Goal: Task Accomplishment & Management: Manage account settings

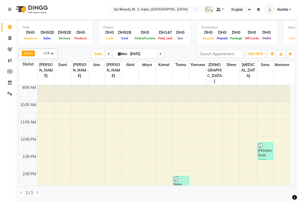
scroll to position [131, 0]
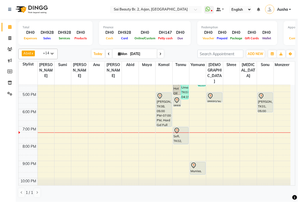
click at [261, 94] on div "[PERSON_NAME], TK01, 05:00 PM-06:10 PM, Spa Manicure (With Gelish),Hard gel rem…" at bounding box center [265, 102] width 15 height 19
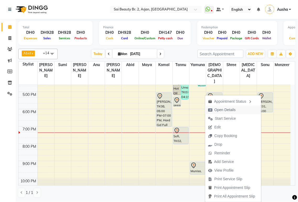
click at [219, 108] on span "Open Details" at bounding box center [224, 109] width 21 height 5
select select "7"
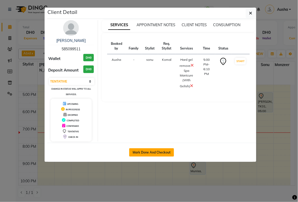
click at [152, 150] on button "Mark Done And Checkout" at bounding box center [151, 152] width 45 height 8
select select "service"
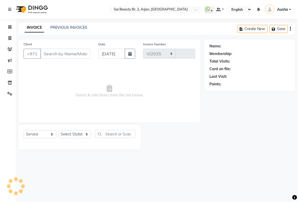
select select "6956"
type input "1890"
type input "585099511"
select select "72771"
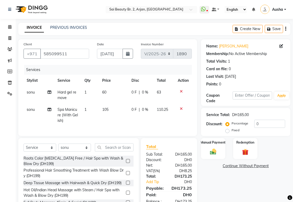
click at [133, 94] on span "0 F" at bounding box center [134, 92] width 5 height 5
select select "72771"
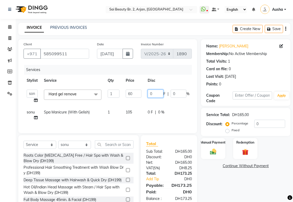
click at [161, 92] on input "0" at bounding box center [156, 94] width 16 height 8
type input "30"
click at [110, 121] on tr "[PERSON_NAME] Spa Manicure (With Gelish) 1 105 0 F | 0 % 110.25" at bounding box center [126, 114] width 204 height 17
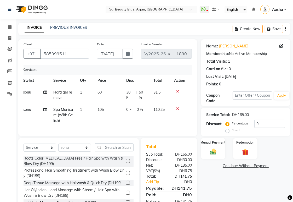
scroll to position [25, 0]
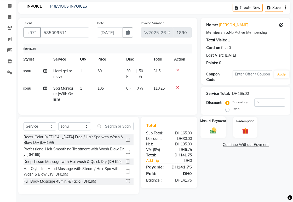
click at [217, 126] on img at bounding box center [213, 130] width 11 height 8
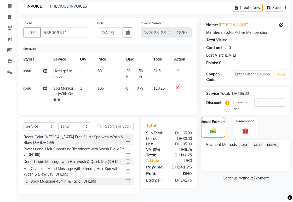
click at [260, 142] on span "CARD" at bounding box center [258, 145] width 11 height 6
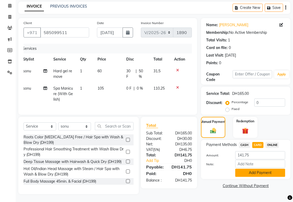
click at [254, 169] on button "Add Payment" at bounding box center [261, 173] width 50 height 8
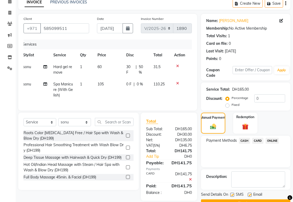
scroll to position [38, 0]
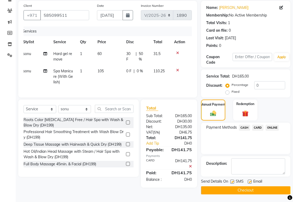
click at [264, 191] on button "Checkout" at bounding box center [246, 190] width 90 height 8
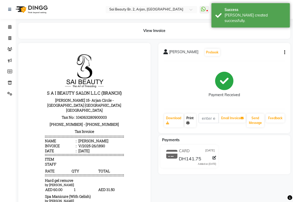
click at [193, 122] on link "Print" at bounding box center [191, 121] width 12 height 14
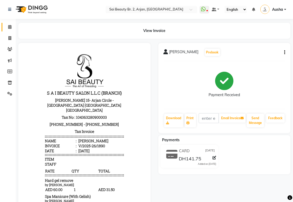
click at [9, 27] on icon at bounding box center [9, 27] width 3 height 4
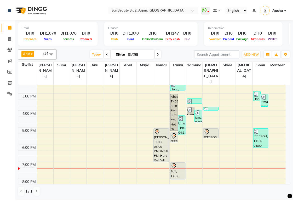
scroll to position [101, 0]
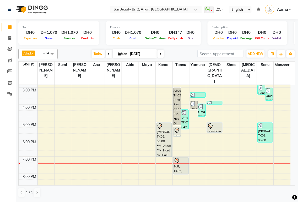
click at [266, 123] on div "[PERSON_NAME], TK01, 05:00 PM-06:10 PM, Spa Manicure (With Gelish),Hard gel rem…" at bounding box center [265, 132] width 15 height 19
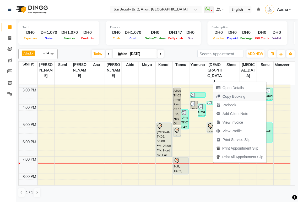
click at [237, 96] on span "Copy Booking" at bounding box center [233, 96] width 23 height 5
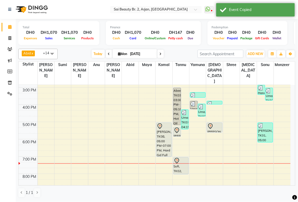
click at [267, 123] on div "[PERSON_NAME], TK01, 05:00 PM-06:10 PM, Spa Manicure (With Gelish),Hard gel rem…" at bounding box center [265, 132] width 15 height 19
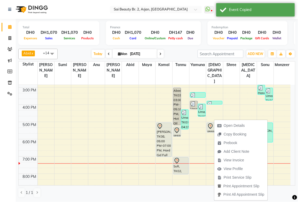
click at [242, 119] on div "Open Details Copy Booking Prebook Add Client Note View Invoice View Profile Pri…" at bounding box center [241, 159] width 54 height 81
click at [242, 125] on span "Open Details" at bounding box center [234, 125] width 21 height 5
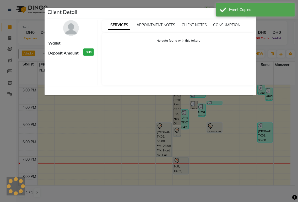
select select "3"
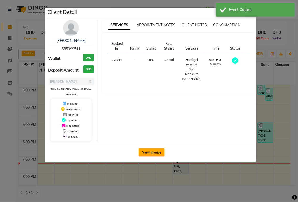
click at [154, 152] on button "View Invoice" at bounding box center [151, 152] width 26 height 8
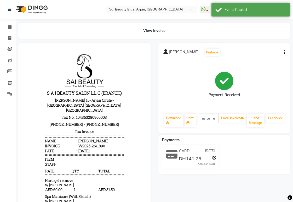
click at [283, 52] on button "button" at bounding box center [283, 52] width 3 height 5
click at [259, 57] on div "Edit Item Staff" at bounding box center [259, 55] width 36 height 7
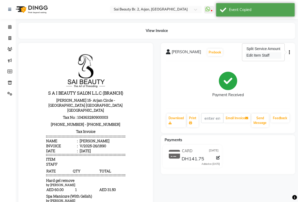
select select
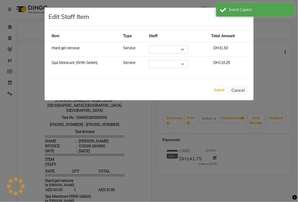
select select "72771"
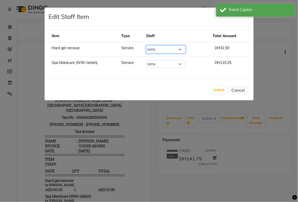
click at [182, 50] on select "Select [PERSON_NAME][MEDICAL_DATA] [PERSON_NAME] [PERSON_NAME] [PERSON_NAME] [P…" at bounding box center [165, 49] width 39 height 8
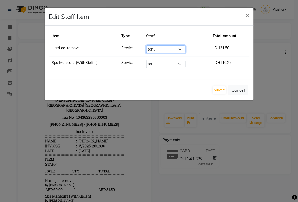
select select "61483"
click at [149, 45] on select "Select [PERSON_NAME][MEDICAL_DATA] [PERSON_NAME] [PERSON_NAME] [PERSON_NAME] [P…" at bounding box center [165, 49] width 39 height 8
click at [219, 90] on button "Submit" at bounding box center [219, 89] width 13 height 7
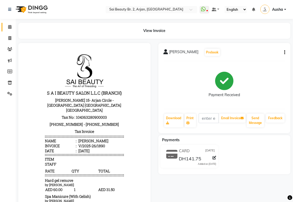
click at [8, 25] on icon at bounding box center [9, 27] width 3 height 4
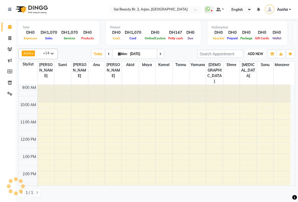
click at [255, 55] on span "ADD NEW" at bounding box center [255, 54] width 15 height 4
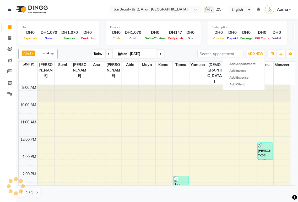
click at [94, 55] on span "Today" at bounding box center [98, 54] width 13 height 8
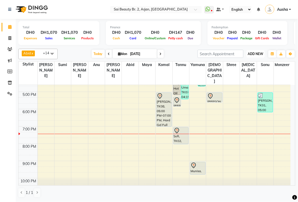
click at [252, 55] on span "ADD NEW" at bounding box center [255, 54] width 15 height 4
click at [242, 64] on button "Add Appointment" at bounding box center [243, 63] width 41 height 7
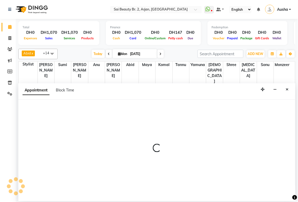
select select "600"
select select "tentative"
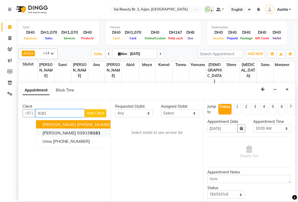
click at [90, 134] on span "9181" at bounding box center [95, 132] width 10 height 5
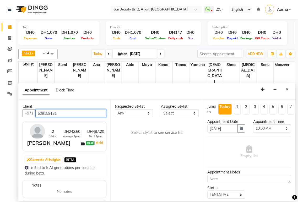
type input "509159181"
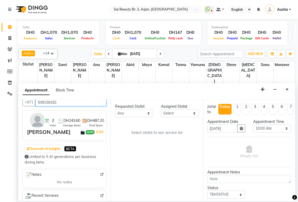
scroll to position [0, 0]
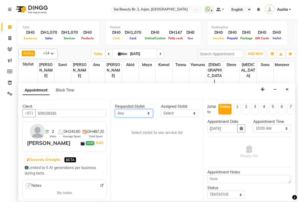
click at [148, 114] on select "Any [PERSON_NAME][MEDICAL_DATA] [PERSON_NAME] [PERSON_NAME] [PERSON_NAME] Gita …" at bounding box center [134, 113] width 38 height 8
select select "60066"
click at [115, 109] on select "Any [PERSON_NAME][MEDICAL_DATA] [PERSON_NAME] [PERSON_NAME] [PERSON_NAME] Gita …" at bounding box center [134, 113] width 38 height 8
select select "60066"
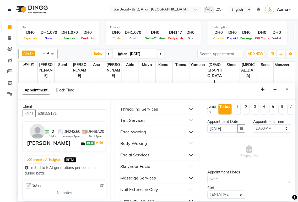
scroll to position [177, 0]
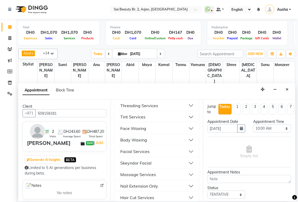
click at [186, 110] on button "Threading Services" at bounding box center [156, 105] width 79 height 9
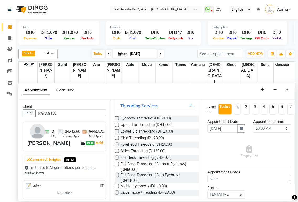
click at [117, 177] on label at bounding box center [117, 175] width 4 height 4
click at [117, 177] on input "checkbox" at bounding box center [116, 175] width 3 height 3
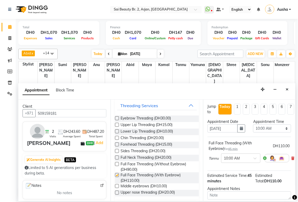
checkbox input "false"
click at [279, 129] on select "Select 10:00 AM 10:05 AM 10:10 AM 10:15 AM 10:20 AM 10:25 AM 10:30 AM 10:35 AM …" at bounding box center [272, 128] width 38 height 8
select select "1190"
click at [253, 124] on select "Select 10:00 AM 10:05 AM 10:10 AM 10:15 AM 10:20 AM 10:25 AM 10:30 AM 10:35 AM …" at bounding box center [272, 128] width 38 height 8
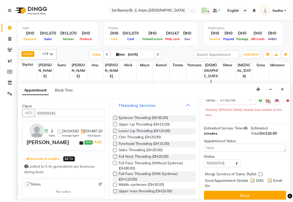
scroll to position [62, 0]
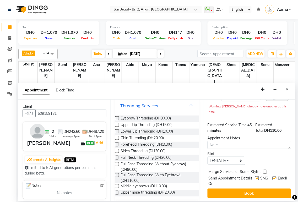
click at [265, 170] on label at bounding box center [265, 172] width 4 height 4
click at [265, 170] on input "checkbox" at bounding box center [264, 171] width 3 height 3
checkbox input "true"
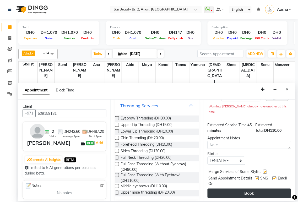
click at [258, 188] on button "Book" at bounding box center [248, 192] width 83 height 9
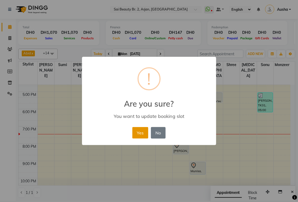
click at [139, 133] on button "Yes" at bounding box center [140, 133] width 16 height 12
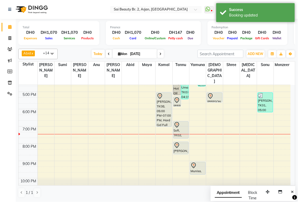
click at [160, 100] on div "[PERSON_NAME], TK08, 05:00 PM-07:00 PM, Hard Gel Full Set" at bounding box center [163, 110] width 15 height 34
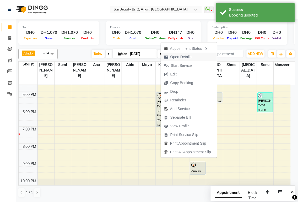
click at [184, 57] on span "Open Details" at bounding box center [180, 56] width 21 height 5
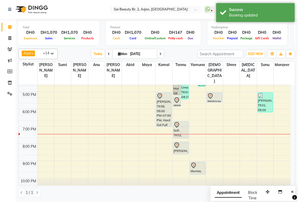
click at [163, 102] on div "[PERSON_NAME], TK08, 05:00 PM-07:00 PM, Hard Gel Full Set" at bounding box center [163, 110] width 15 height 34
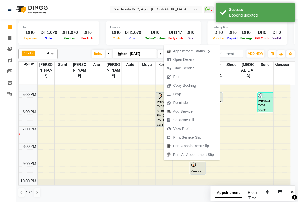
click at [79, 53] on div "[DATE] [DATE]" at bounding box center [127, 54] width 135 height 8
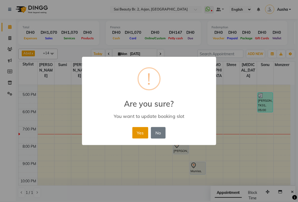
click at [139, 137] on button "Yes" at bounding box center [140, 133] width 16 height 12
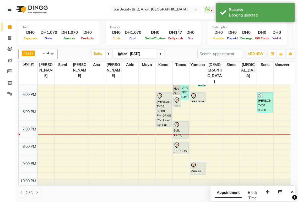
click at [165, 105] on div "[PERSON_NAME], TK08, 05:00 PM-07:00 PM, Hard Gel Full Set" at bounding box center [163, 110] width 15 height 34
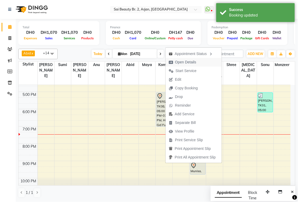
click at [186, 63] on span "Open Details" at bounding box center [185, 61] width 21 height 5
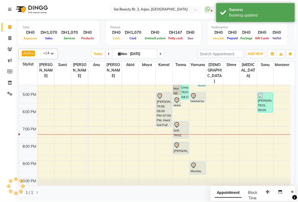
click at [166, 99] on div "[PERSON_NAME], TK08, 05:00 PM-07:00 PM, Hard Gel Full Set" at bounding box center [163, 110] width 15 height 34
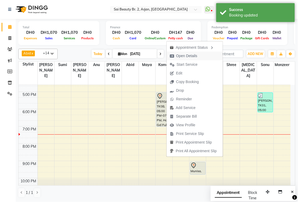
click at [185, 55] on span "Open Details" at bounding box center [186, 55] width 21 height 5
select select "7"
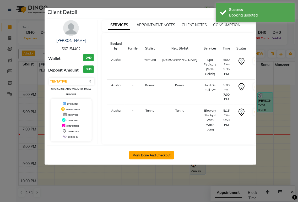
click at [160, 156] on button "Mark Done And Checkout" at bounding box center [151, 155] width 45 height 8
select select "service"
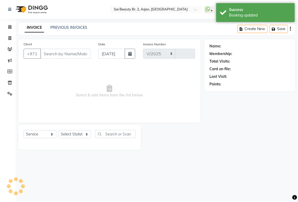
select select "6956"
type input "1891"
type input "567154402"
select select "61483"
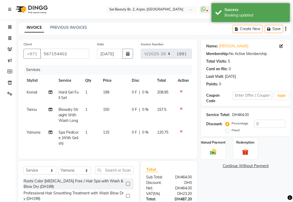
click at [181, 108] on icon at bounding box center [181, 109] width 3 height 4
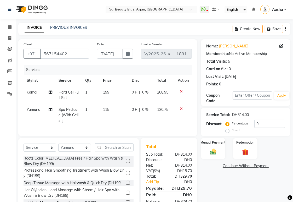
click at [181, 90] on icon at bounding box center [181, 92] width 3 height 4
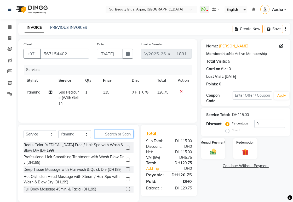
click at [108, 135] on input "text" at bounding box center [114, 134] width 39 height 8
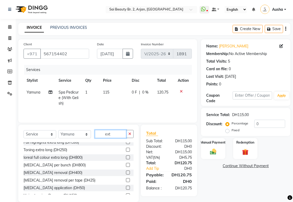
scroll to position [69, 0]
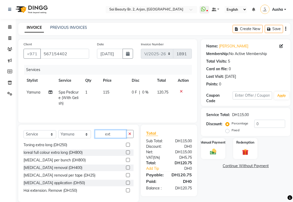
click at [121, 136] on input "ext" at bounding box center [110, 134] width 31 height 8
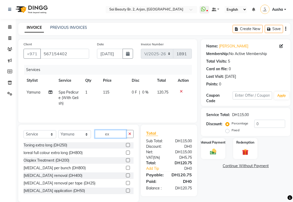
type input "e"
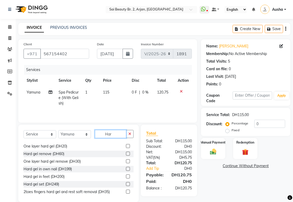
scroll to position [0, 0]
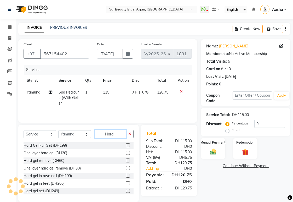
type input "Hard"
click at [126, 192] on label at bounding box center [128, 191] width 4 height 4
click at [126, 192] on input "checkbox" at bounding box center [127, 190] width 3 height 3
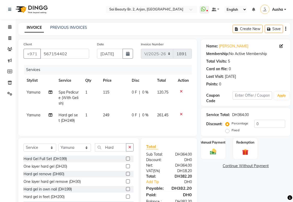
checkbox input "false"
click at [181, 90] on icon at bounding box center [181, 92] width 3 height 4
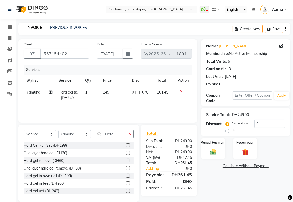
click at [180, 90] on icon at bounding box center [181, 92] width 3 height 4
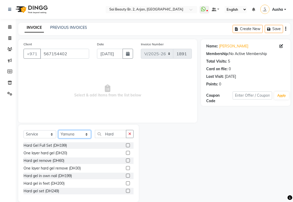
click at [89, 136] on select "Select Stylist [PERSON_NAME][MEDICAL_DATA] [PERSON_NAME] [PERSON_NAME] [PERSON_…" at bounding box center [74, 134] width 33 height 8
select select "59424"
click at [58, 130] on select "Select Stylist [PERSON_NAME][MEDICAL_DATA] [PERSON_NAME] [PERSON_NAME] [PERSON_…" at bounding box center [74, 134] width 33 height 8
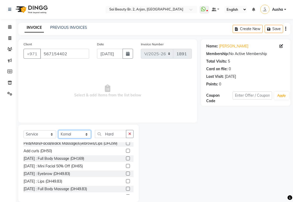
scroll to position [2768, 0]
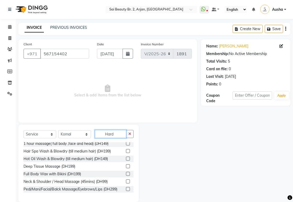
click at [118, 135] on input "Hard" at bounding box center [110, 134] width 31 height 8
type input "H"
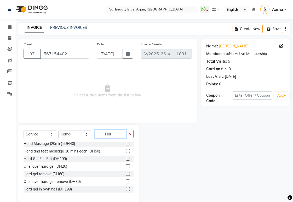
scroll to position [0, 0]
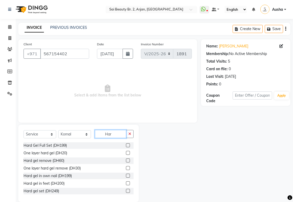
type input "Hard"
click at [126, 190] on label at bounding box center [128, 191] width 4 height 4
click at [126, 190] on input "checkbox" at bounding box center [127, 190] width 3 height 3
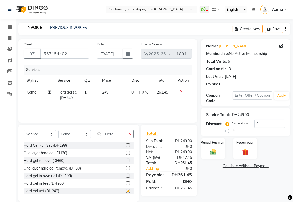
checkbox input "false"
click at [85, 134] on select "Select Stylist [PERSON_NAME][MEDICAL_DATA] [PERSON_NAME] [PERSON_NAME] [PERSON_…" at bounding box center [74, 134] width 33 height 8
select select "61483"
click at [58, 130] on select "Select Stylist [PERSON_NAME][MEDICAL_DATA] [PERSON_NAME] [PERSON_NAME] [PERSON_…" at bounding box center [74, 134] width 33 height 8
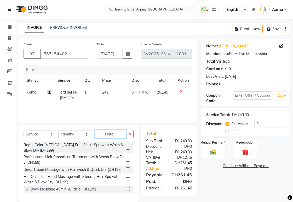
click at [117, 134] on input "Hard" at bounding box center [110, 134] width 31 height 8
type input "H"
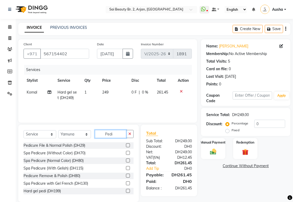
type input "Pedi"
click at [57, 160] on div "Spa Pedicure (Normal Color) (DH80)" at bounding box center [54, 160] width 60 height 5
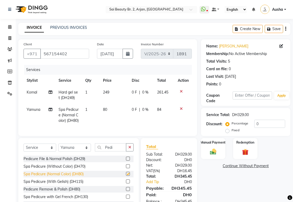
checkbox input "false"
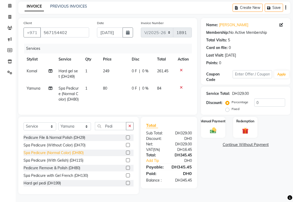
scroll to position [31, 0]
click at [155, 160] on link "Add Tip" at bounding box center [157, 160] width 31 height 5
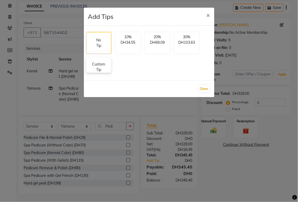
click at [100, 65] on p "Custom Tip" at bounding box center [99, 67] width 18 height 11
select select "59424"
select select "61483"
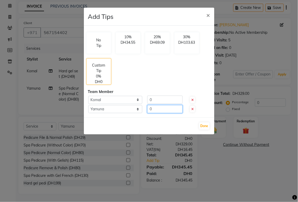
click at [158, 109] on input "0" at bounding box center [164, 109] width 35 height 8
type input "10"
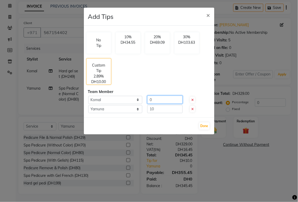
click at [157, 101] on input "0" at bounding box center [164, 100] width 35 height 8
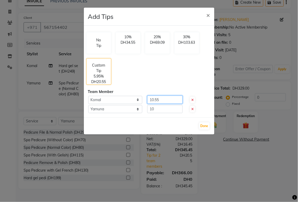
type input "10.55"
click at [205, 125] on button "Done" at bounding box center [204, 125] width 10 height 7
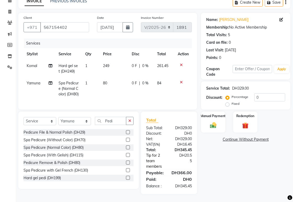
click at [153, 167] on link "Tip for 2 team members" at bounding box center [157, 161] width 31 height 16
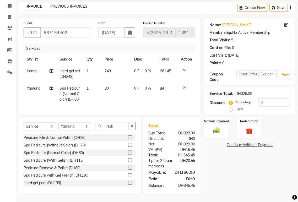
select select "59424"
select select "61483"
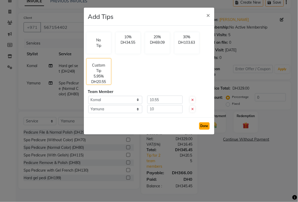
click at [205, 127] on button "Done" at bounding box center [204, 125] width 10 height 7
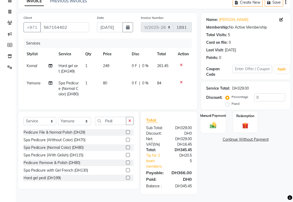
click at [214, 121] on img at bounding box center [213, 125] width 11 height 8
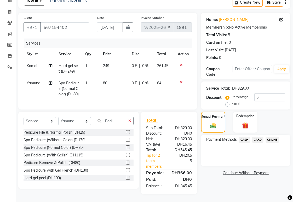
click at [260, 137] on span "CARD" at bounding box center [258, 140] width 11 height 6
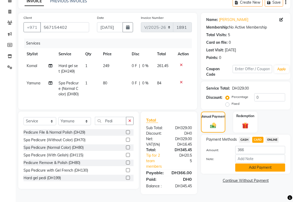
click at [271, 163] on button "Add Payment" at bounding box center [261, 167] width 50 height 8
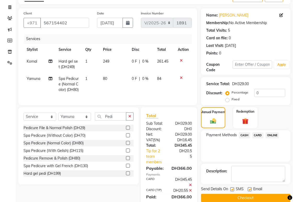
scroll to position [64, 0]
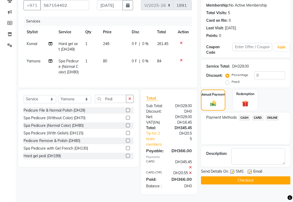
click at [265, 176] on button "Checkout" at bounding box center [246, 180] width 90 height 8
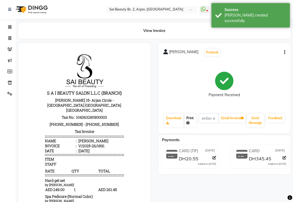
click at [191, 120] on link "Print" at bounding box center [191, 121] width 12 height 14
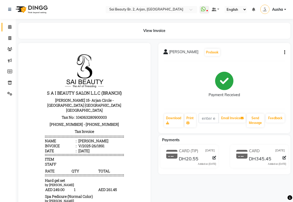
click at [9, 26] on icon at bounding box center [9, 27] width 3 height 4
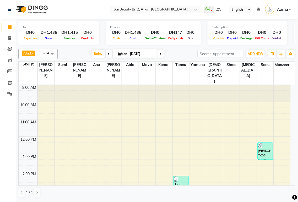
click at [159, 53] on icon at bounding box center [160, 53] width 2 height 3
type input "02-09-2025"
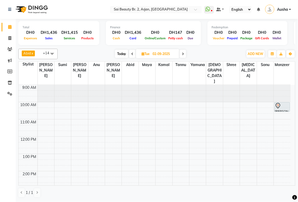
click at [210, 56] on div "[DATE] [DATE]" at bounding box center [150, 54] width 180 height 8
click at [254, 53] on span "ADD NEW" at bounding box center [255, 54] width 15 height 4
click at [243, 65] on button "Add Appointment" at bounding box center [243, 63] width 41 height 7
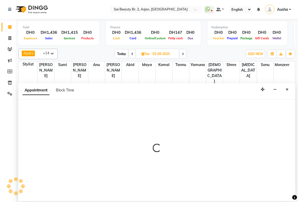
select select "tentative"
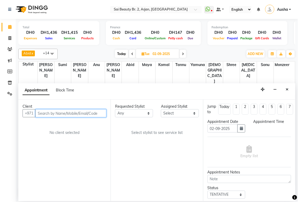
select select "600"
click at [51, 113] on input "text" at bounding box center [70, 113] width 71 height 8
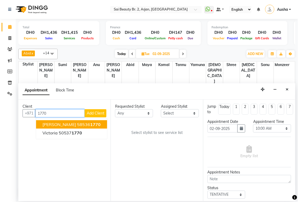
click at [77, 122] on ngb-highlight "58536 1770" at bounding box center [89, 124] width 24 height 5
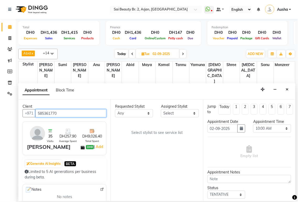
type input "585361770"
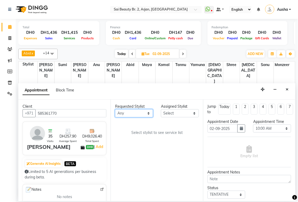
click at [144, 110] on select "Any [PERSON_NAME][MEDICAL_DATA] [PERSON_NAME] [PERSON_NAME] [PERSON_NAME] Gita …" at bounding box center [134, 113] width 38 height 8
select select "82917"
click at [115, 109] on select "Any [PERSON_NAME][MEDICAL_DATA] [PERSON_NAME] [PERSON_NAME] [PERSON_NAME] Gita …" at bounding box center [134, 113] width 38 height 8
select select "82917"
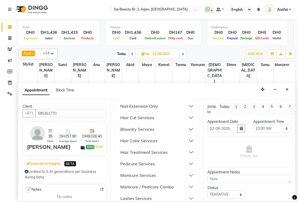
scroll to position [253, 0]
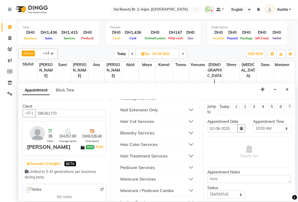
click at [184, 149] on button "Hair Color Services" at bounding box center [156, 144] width 79 height 9
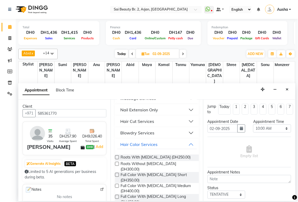
click at [117, 166] on label at bounding box center [117, 164] width 4 height 4
click at [117, 166] on input "checkbox" at bounding box center [116, 164] width 3 height 3
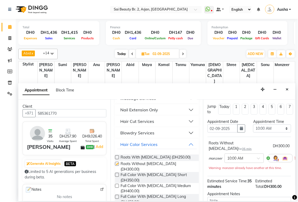
checkbox input "false"
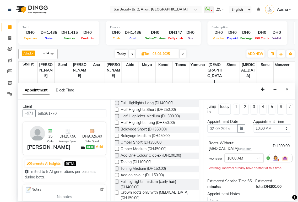
scroll to position [406, 0]
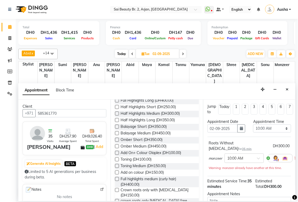
click at [115, 168] on label at bounding box center [117, 166] width 4 height 4
click at [115, 168] on input "checkbox" at bounding box center [116, 166] width 3 height 3
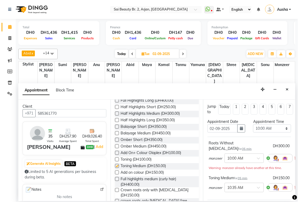
checkbox input "false"
click at [279, 130] on select "Select 10:00 AM 10:05 AM 10:10 AM 10:15 AM 10:20 AM 10:25 AM 10:30 AM 10:35 AM …" at bounding box center [272, 128] width 38 height 8
select select "660"
click at [253, 124] on select "Select 10:00 AM 10:05 AM 10:10 AM 10:15 AM 10:20 AM 10:25 AM 10:30 AM 10:35 AM …" at bounding box center [272, 128] width 38 height 8
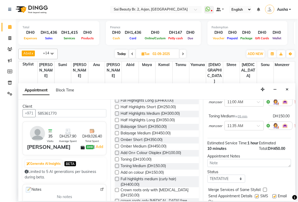
scroll to position [74, 0]
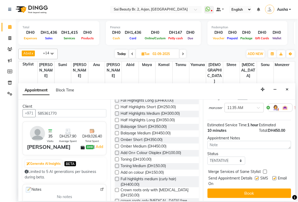
click at [265, 170] on label at bounding box center [265, 172] width 4 height 4
click at [265, 170] on input "checkbox" at bounding box center [264, 171] width 3 height 3
checkbox input "true"
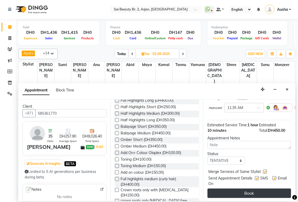
click at [259, 188] on button "Book" at bounding box center [248, 192] width 83 height 9
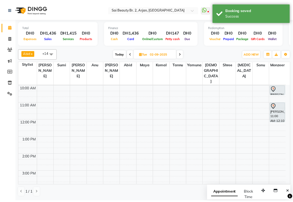
scroll to position [0, 0]
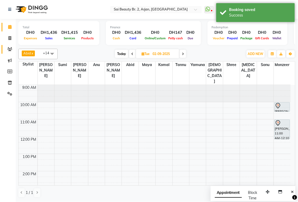
click at [9, 49] on icon at bounding box center [9, 49] width 5 height 4
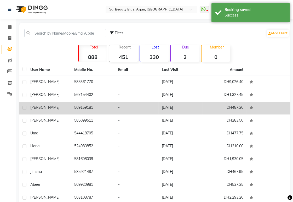
click at [86, 108] on td "509159181" at bounding box center [93, 108] width 44 height 13
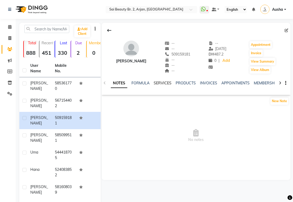
click at [165, 81] on link "SERVICES" at bounding box center [163, 83] width 18 height 5
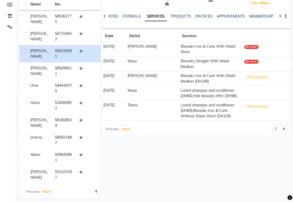
scroll to position [69, 0]
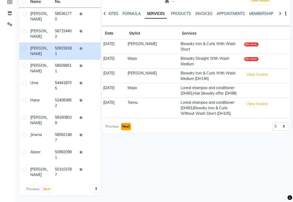
click at [125, 123] on button "Next" at bounding box center [126, 126] width 10 height 7
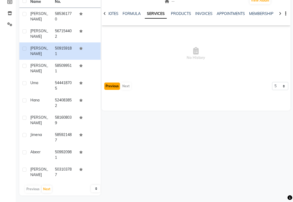
click at [111, 87] on button "Previous" at bounding box center [112, 85] width 16 height 7
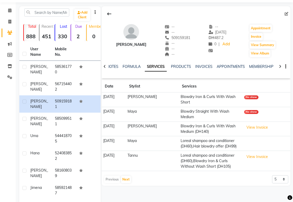
scroll to position [0, 0]
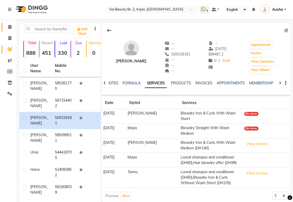
click at [9, 27] on icon at bounding box center [9, 27] width 3 height 4
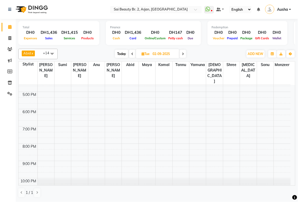
click at [119, 52] on span "Today" at bounding box center [121, 54] width 13 height 8
type input "[DATE]"
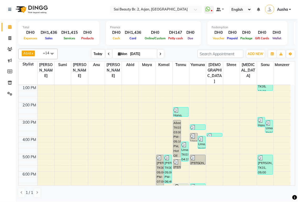
scroll to position [131, 0]
